Goal: Navigation & Orientation: Understand site structure

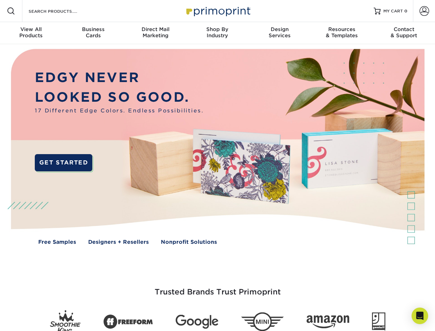
click at [218, 165] on img at bounding box center [217, 151] width 431 height 215
click at [11, 11] on span at bounding box center [11, 11] width 8 height 8
click at [424, 11] on span at bounding box center [425, 11] width 10 height 10
click at [31, 33] on div "View All Products" at bounding box center [31, 32] width 62 height 12
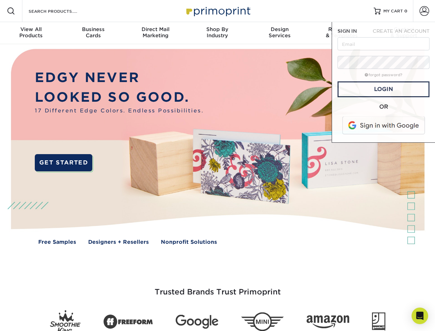
click at [93, 33] on div "Business Cards" at bounding box center [93, 32] width 62 height 12
click at [155, 33] on div "Direct Mail Marketing" at bounding box center [155, 32] width 62 height 12
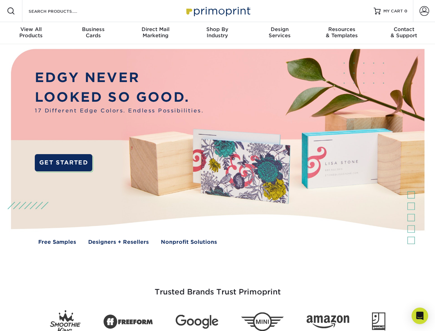
click at [218, 33] on div "Shop By Industry" at bounding box center [217, 32] width 62 height 12
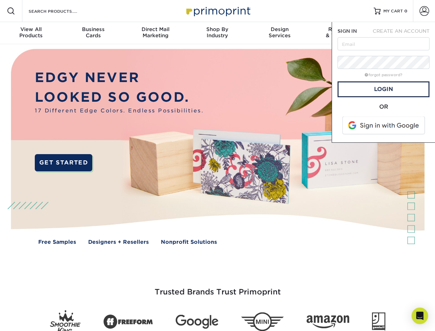
click at [280, 33] on div "Design Services" at bounding box center [280, 32] width 62 height 12
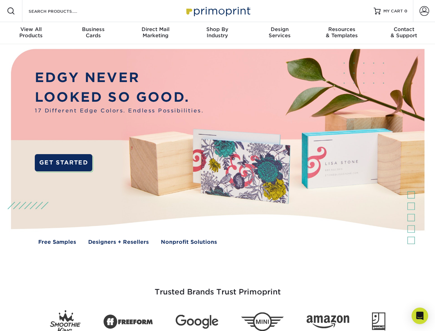
click at [342, 33] on span "SIGN IN" at bounding box center [347, 31] width 19 height 6
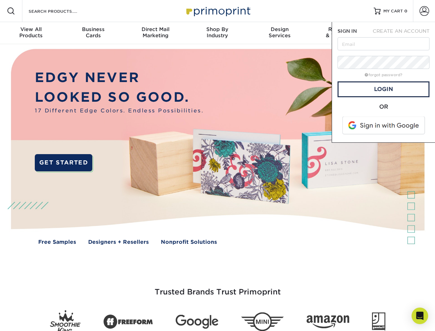
click at [404, 33] on nav "Resources Menu Search Products Account SIGN IN CREATE AN ACCOUNT forgot passwor…" at bounding box center [217, 22] width 435 height 44
